Goal: Find specific page/section: Find specific page/section

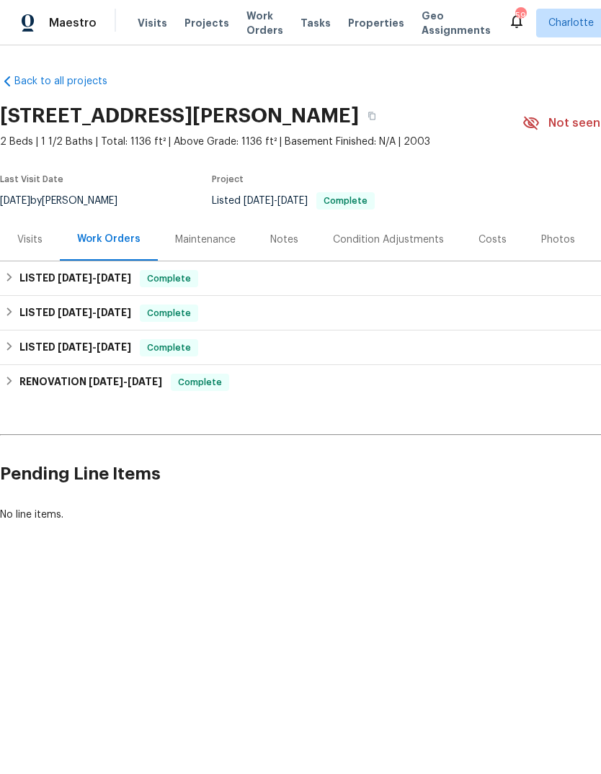
click at [37, 259] on div "Visits" at bounding box center [30, 239] width 60 height 42
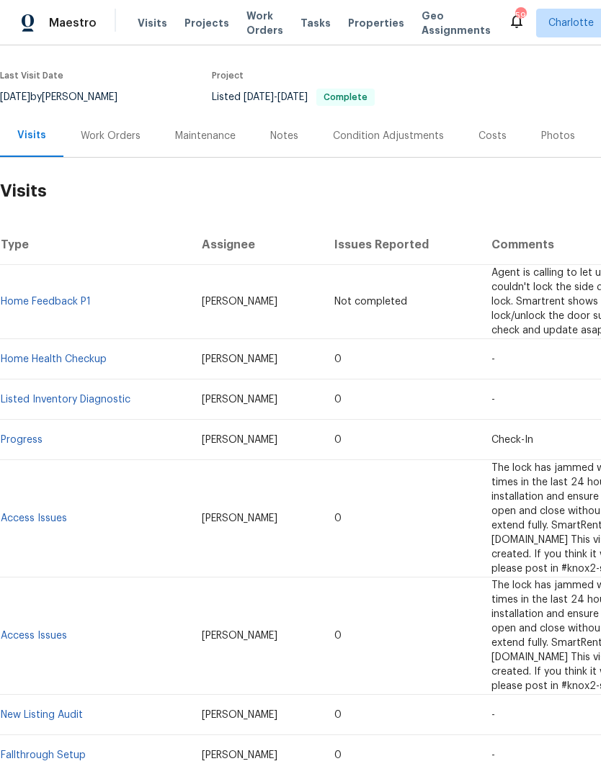
scroll to position [102, 0]
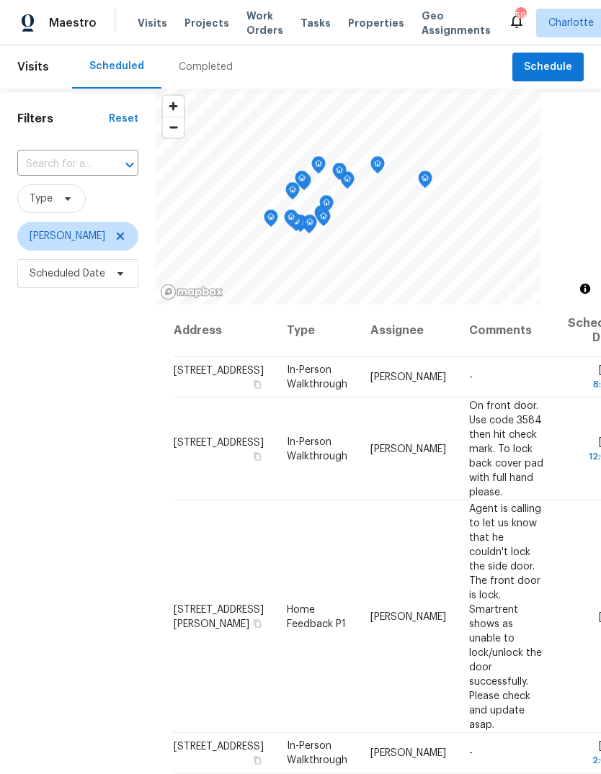
click at [191, 28] on span "Projects" at bounding box center [206, 23] width 45 height 14
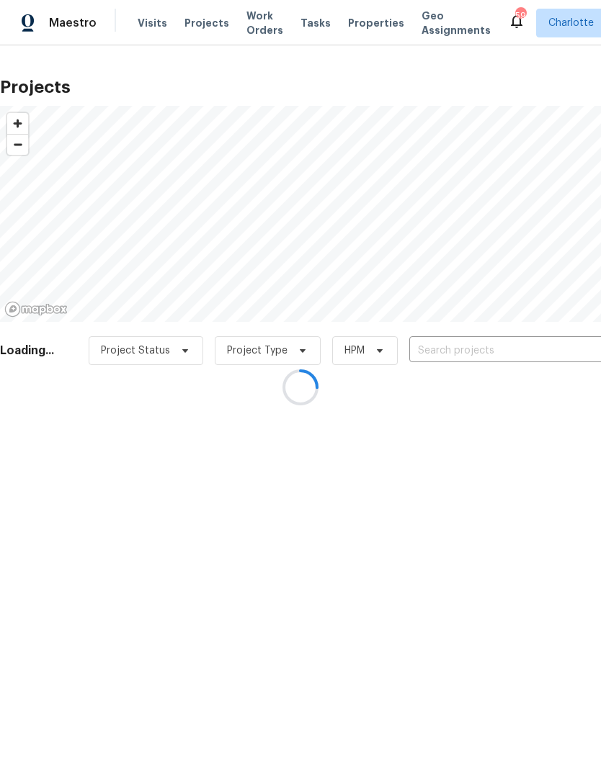
click at [366, 23] on div at bounding box center [300, 387] width 601 height 774
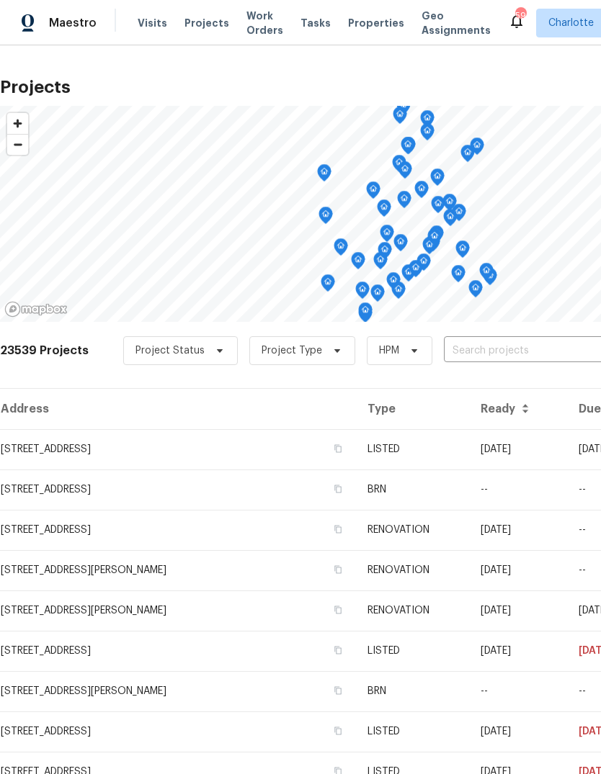
click at [348, 22] on span "Properties" at bounding box center [376, 23] width 56 height 14
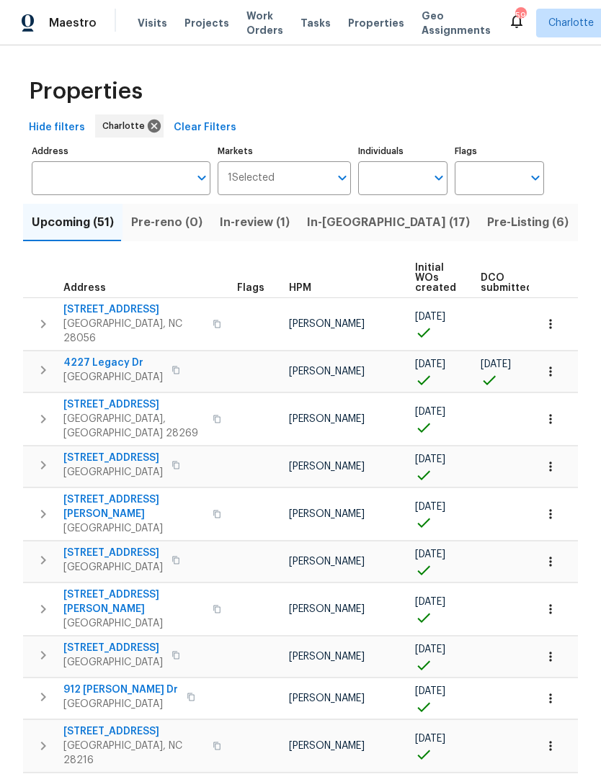
click at [142, 182] on input "Address" at bounding box center [110, 178] width 157 height 34
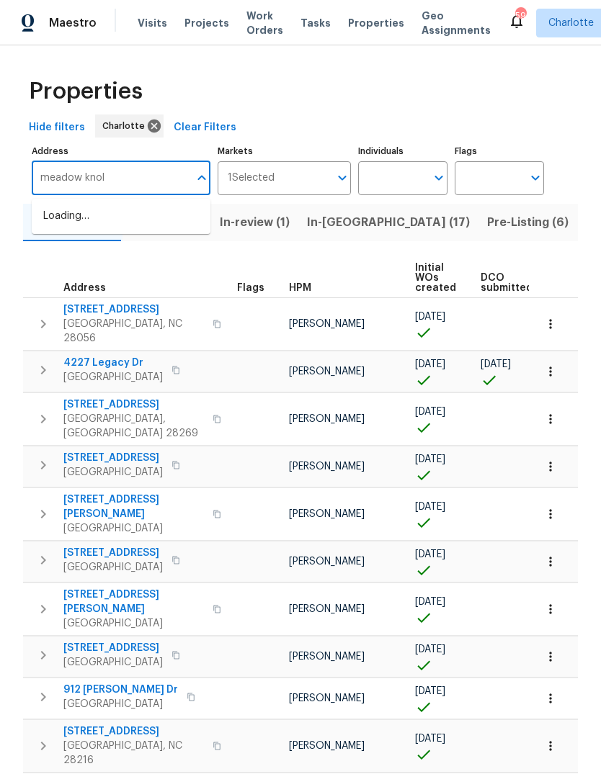
type input "meadow [PERSON_NAME]"
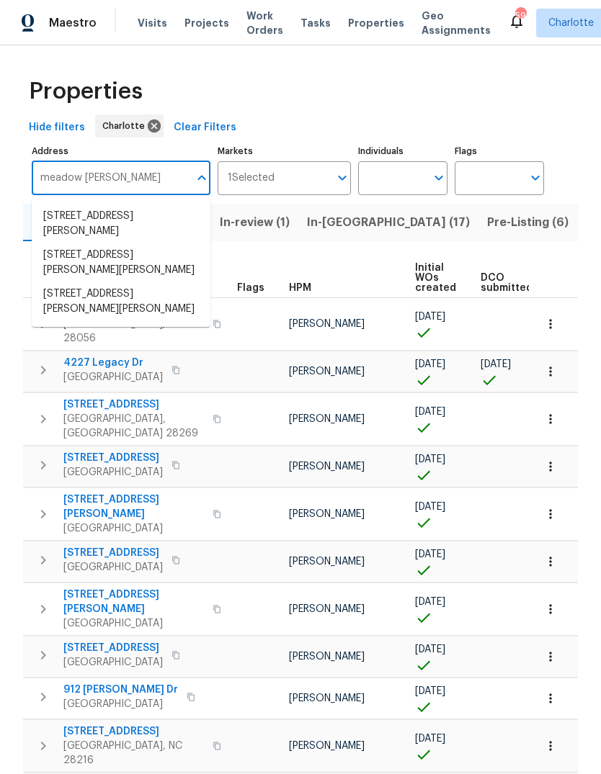
click at [82, 301] on li "[STREET_ADDRESS][PERSON_NAME][PERSON_NAME]" at bounding box center [121, 301] width 179 height 39
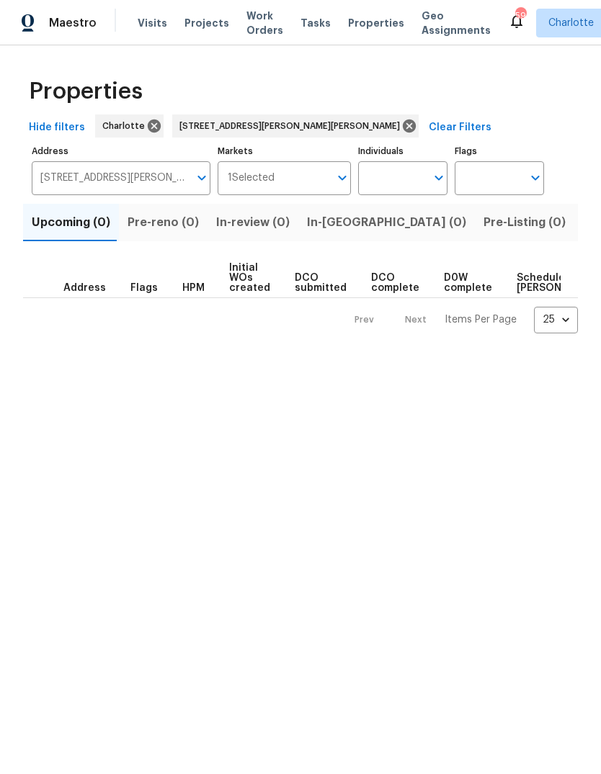
click at [86, 171] on input "[STREET_ADDRESS][PERSON_NAME][PERSON_NAME]" at bounding box center [110, 178] width 157 height 34
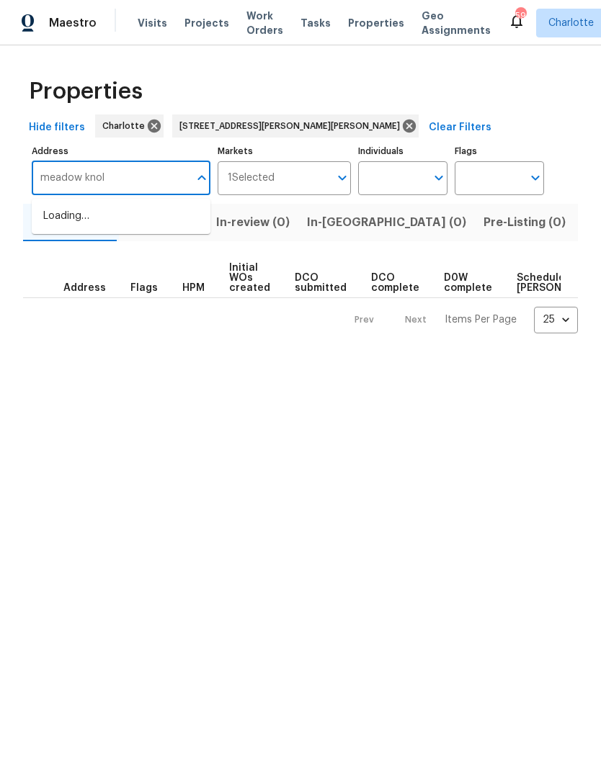
type input "meadow [PERSON_NAME]"
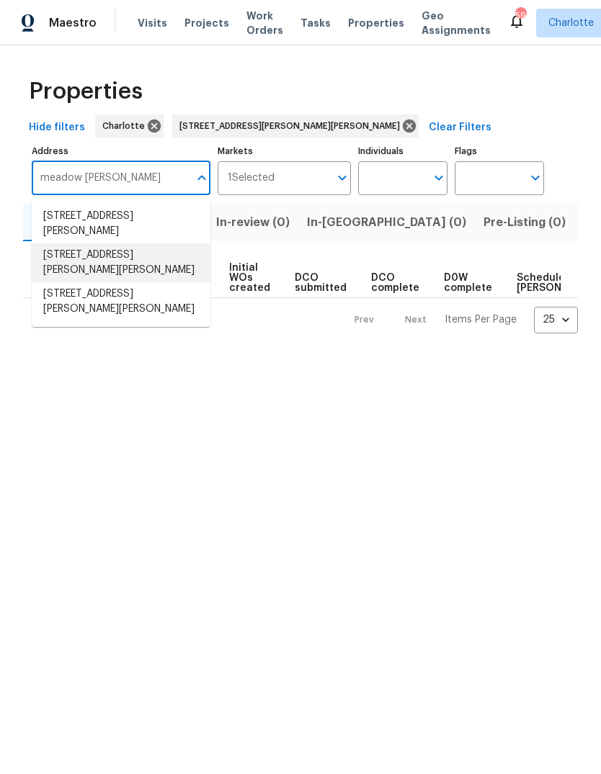
click at [71, 249] on li "[STREET_ADDRESS][PERSON_NAME][PERSON_NAME]" at bounding box center [121, 262] width 179 height 39
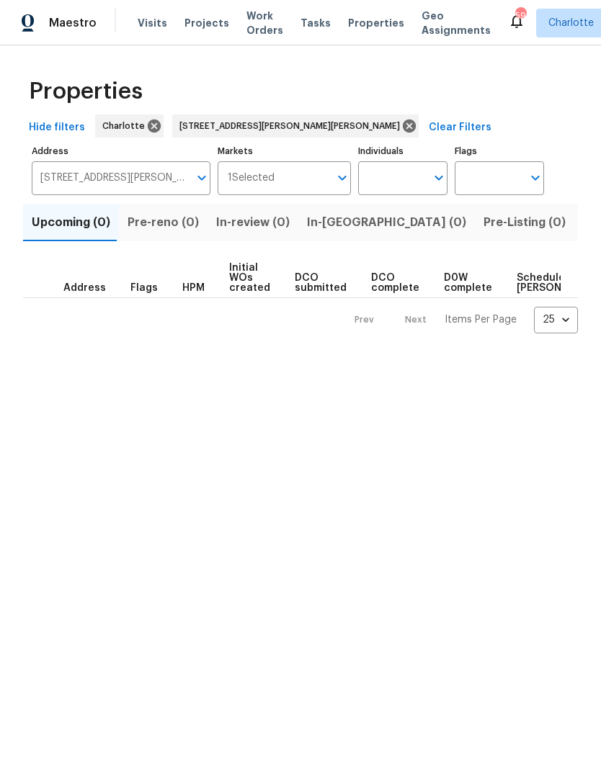
click at [583, 230] on span "Listed (1)" at bounding box center [609, 222] width 52 height 20
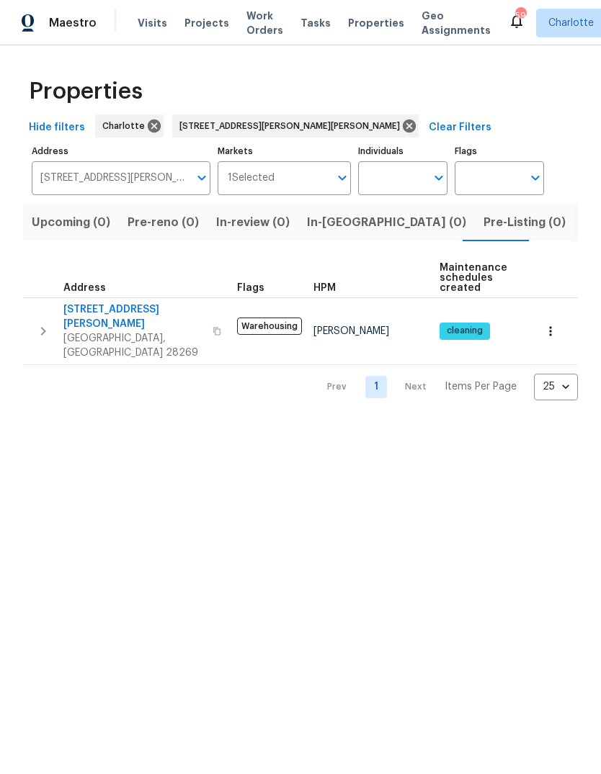
click at [37, 324] on icon "button" at bounding box center [43, 331] width 17 height 17
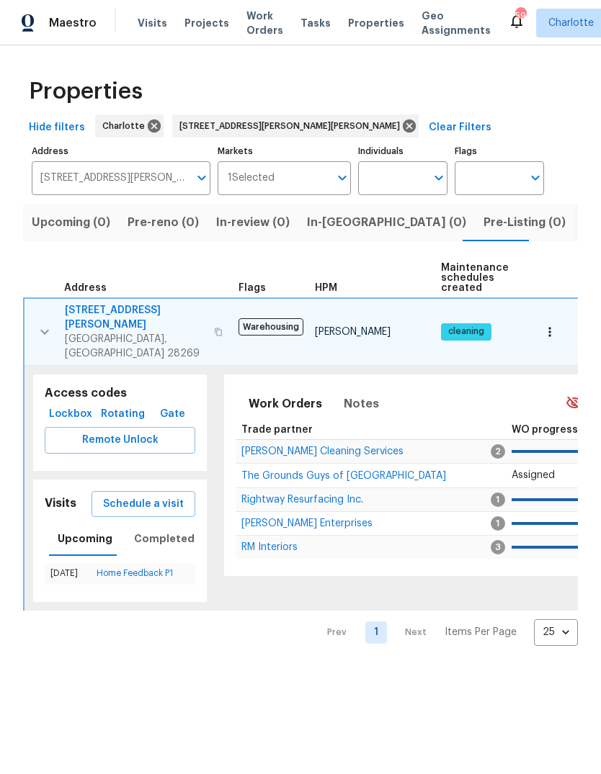
click at [69, 405] on span "Lockbox" at bounding box center [70, 414] width 40 height 18
